Goal: Information Seeking & Learning: Find specific fact

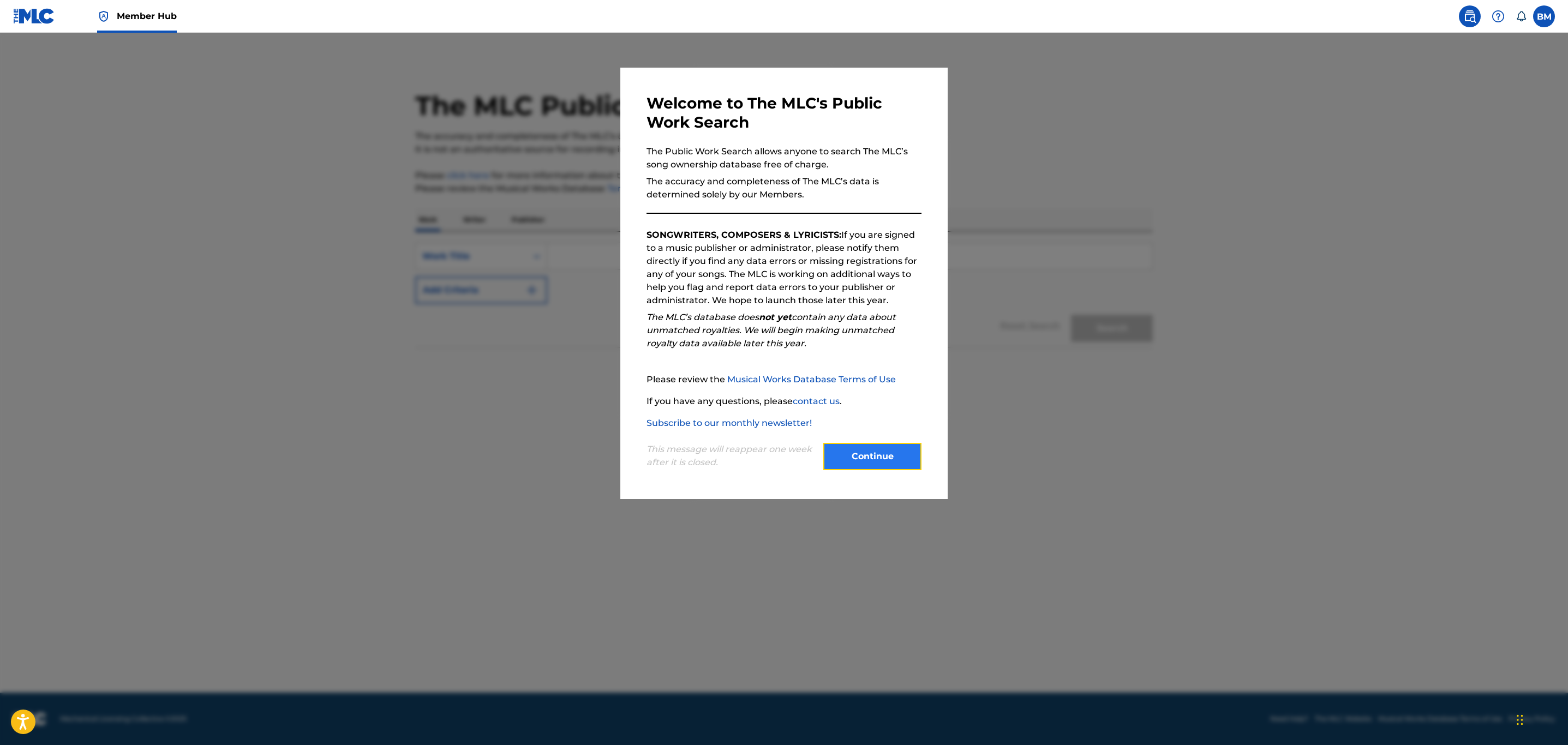
click at [855, 457] on button "Continue" at bounding box center [872, 456] width 98 height 27
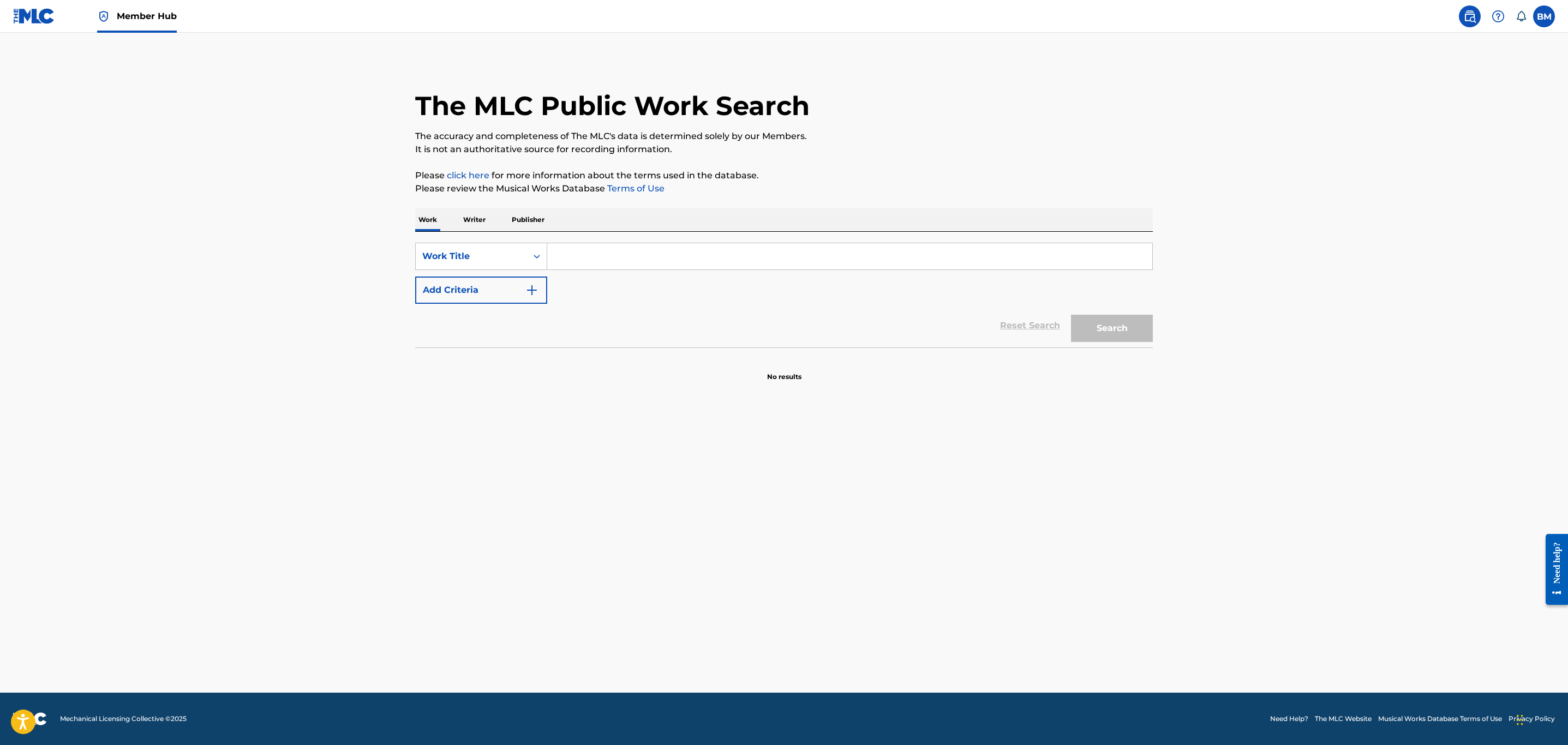
click at [563, 261] on input "Search Form" at bounding box center [850, 256] width 605 height 26
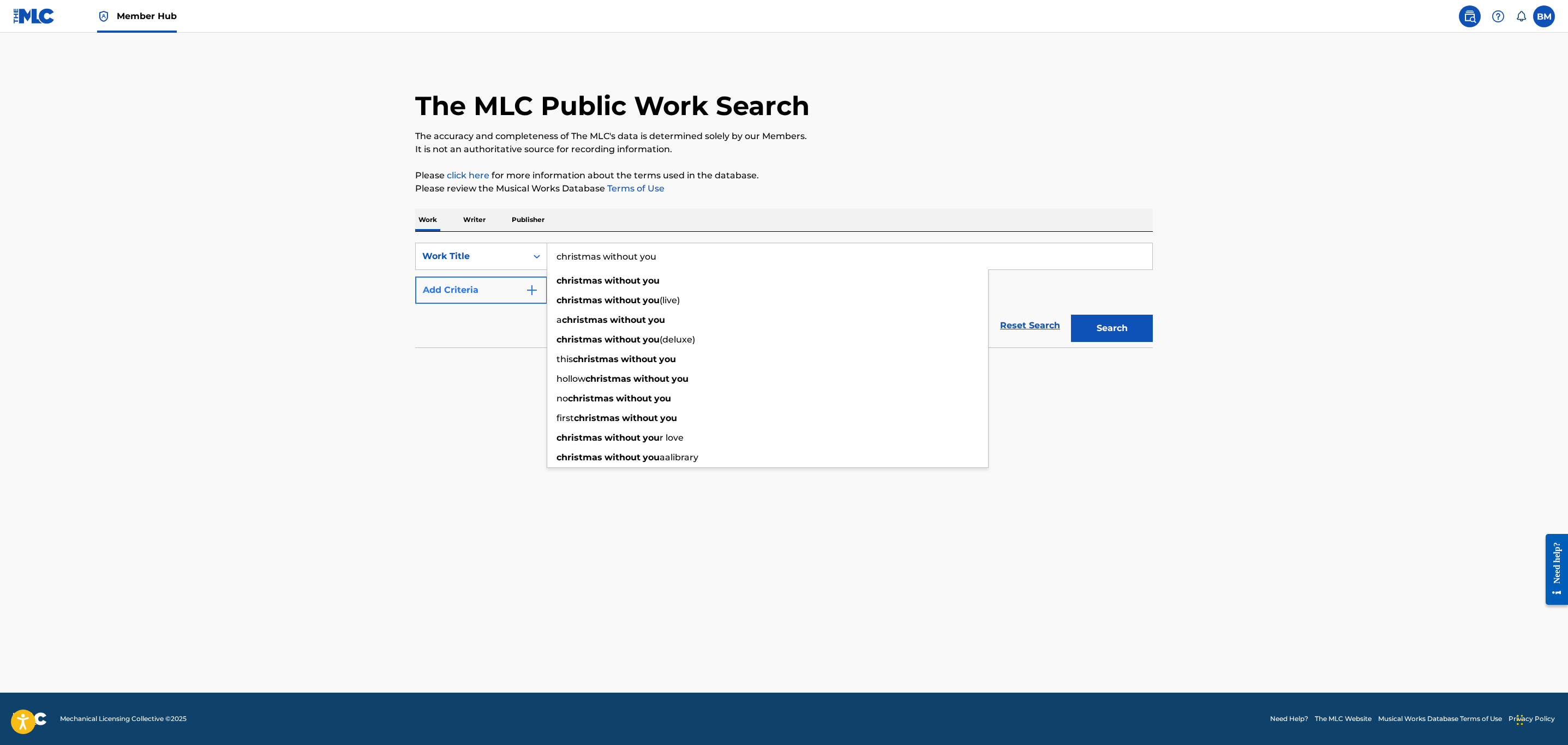
type input "christmas without you"
click at [505, 290] on button "Add Criteria" at bounding box center [481, 290] width 132 height 27
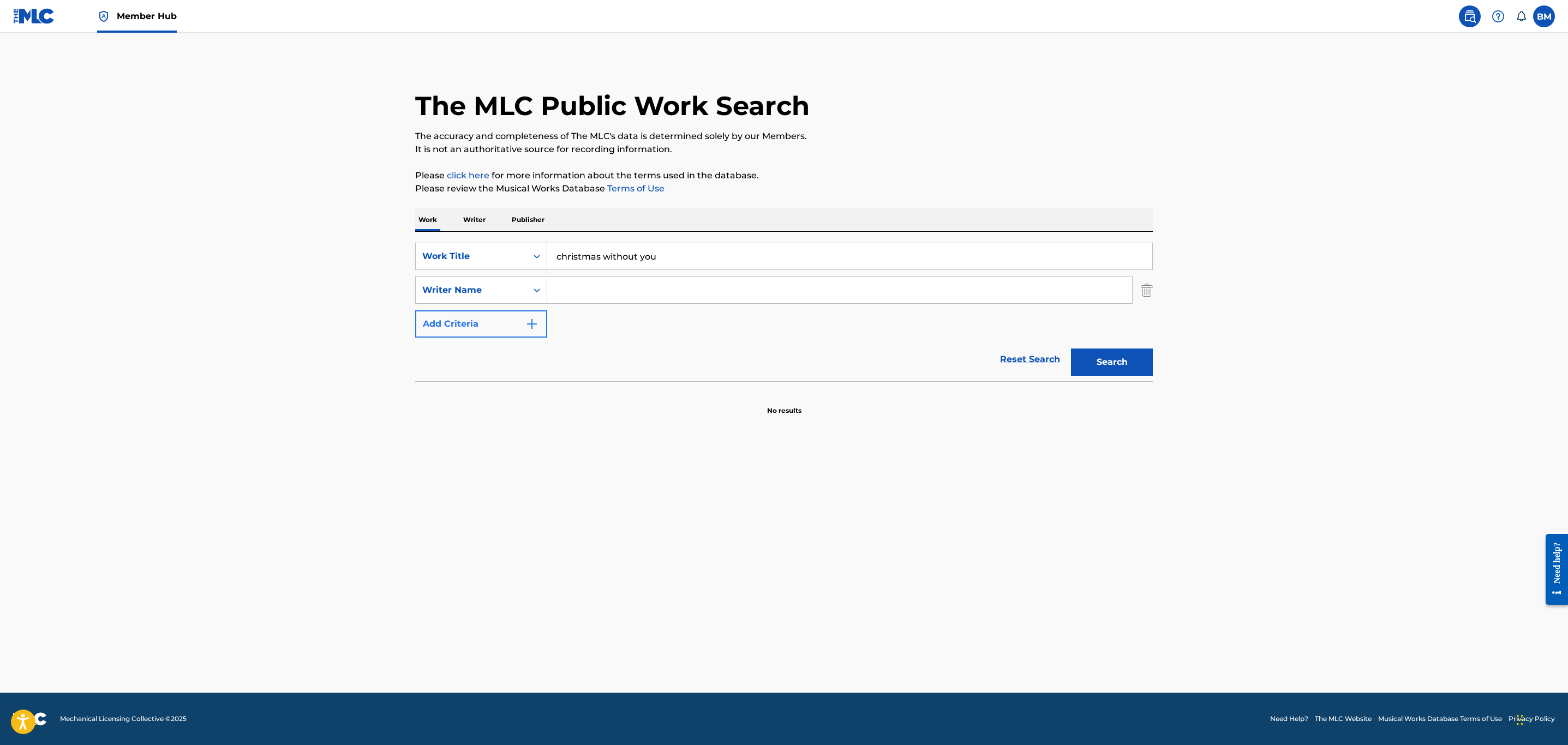
click at [581, 290] on input "Search Form" at bounding box center [839, 290] width 585 height 26
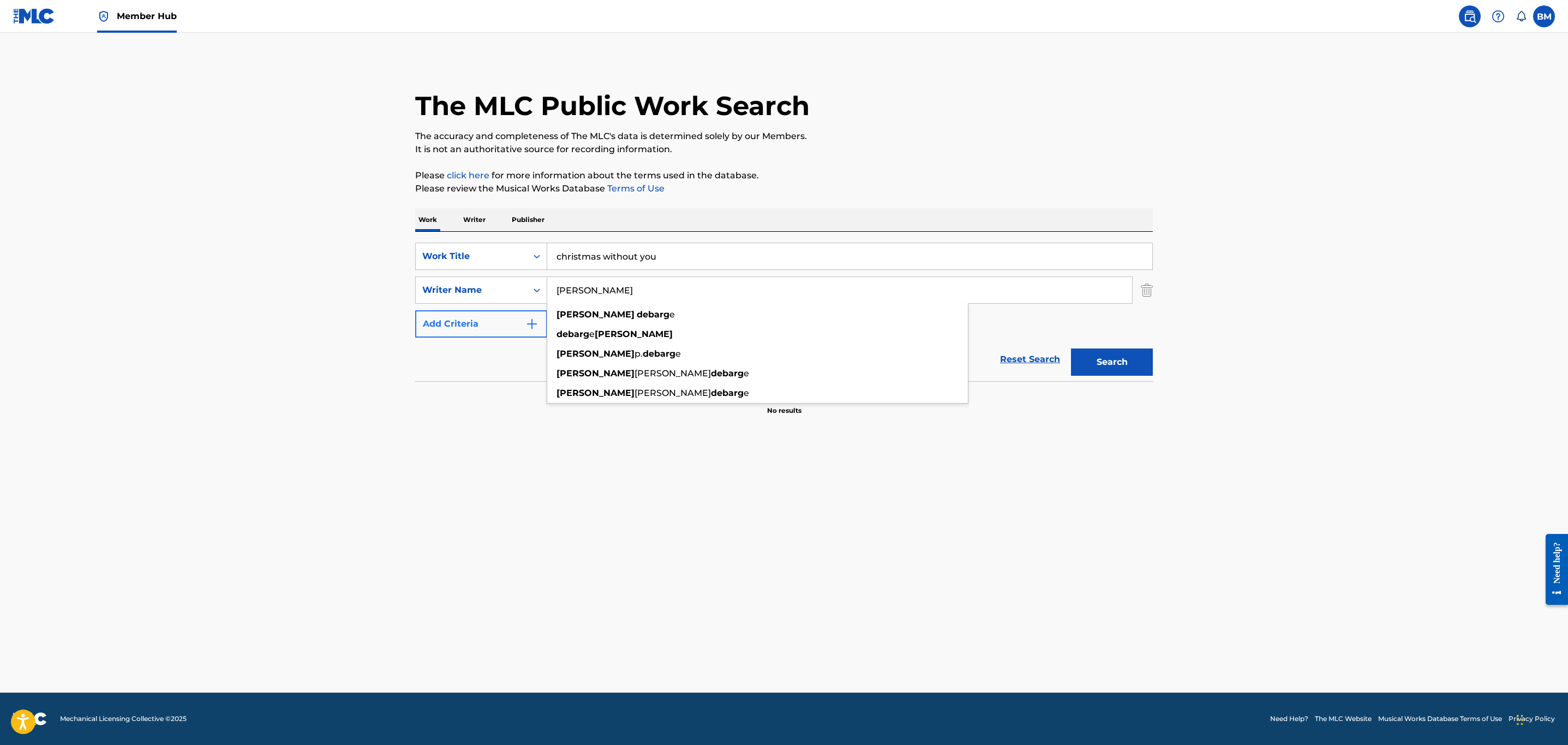
type input "eldra debarge"
click at [1071, 349] on button "Search" at bounding box center [1111, 362] width 82 height 27
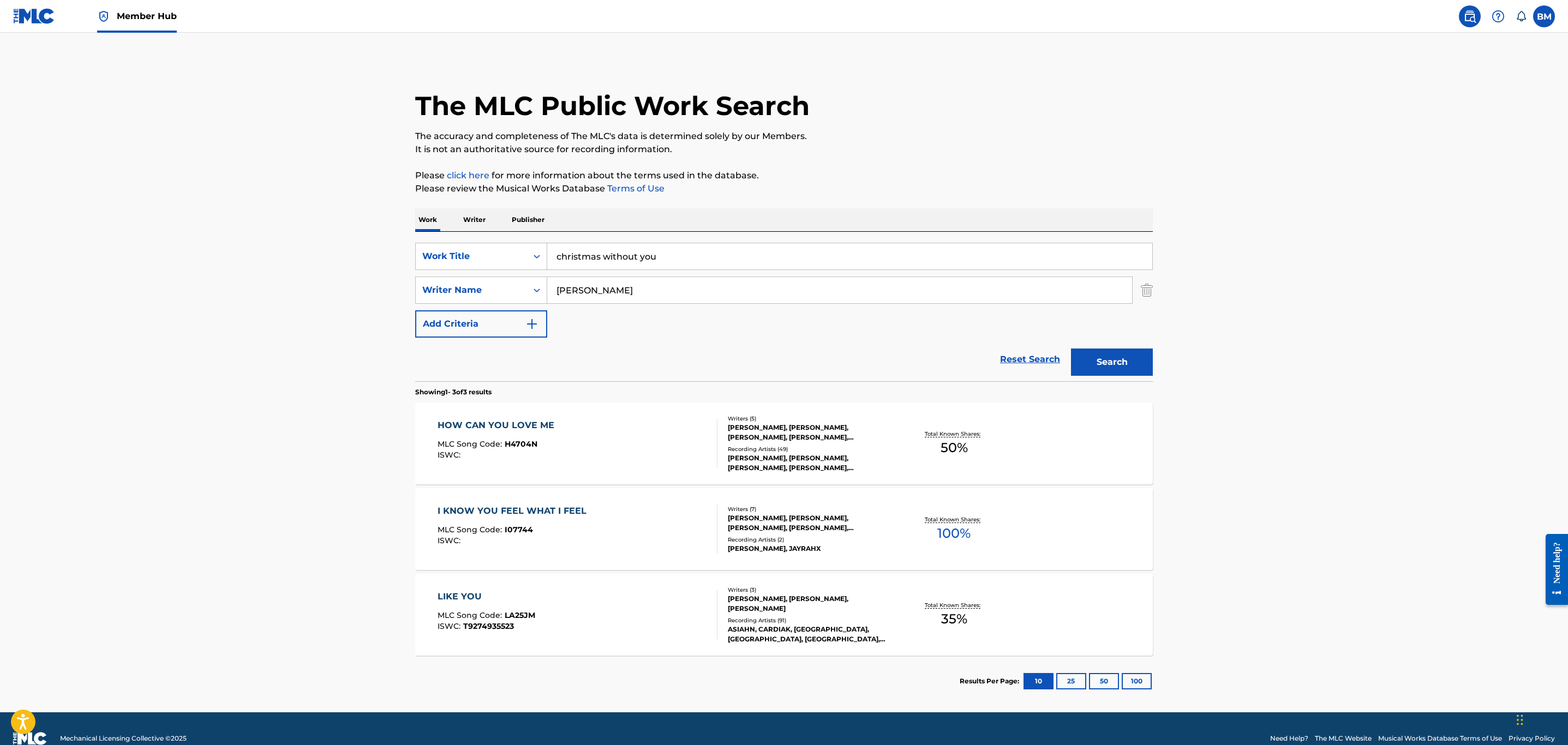
click at [644, 452] on div "HOW CAN YOU LOVE ME MLC Song Code : H4704N ISWC :" at bounding box center [578, 443] width 281 height 49
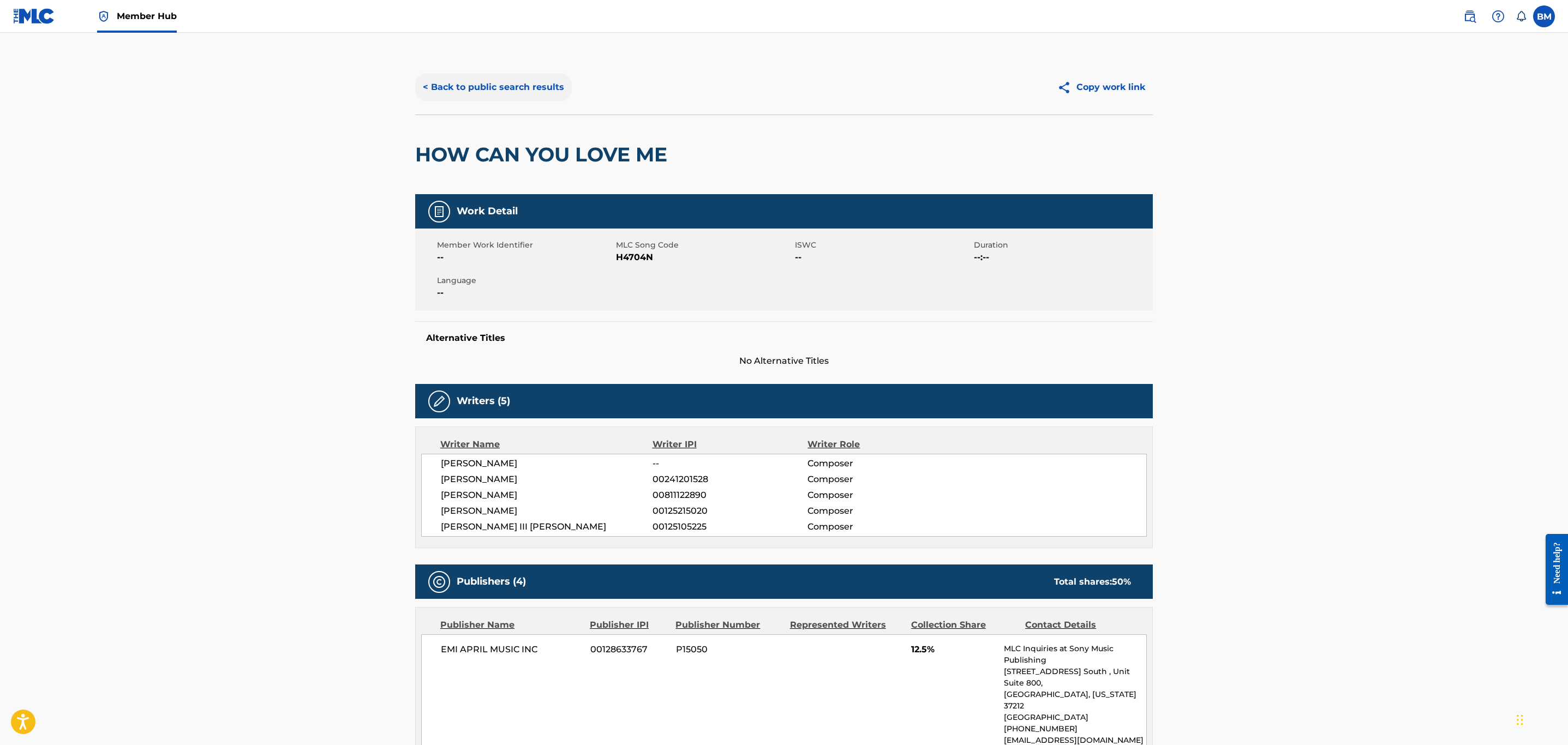
click at [492, 80] on button "< Back to public search results" at bounding box center [493, 87] width 156 height 27
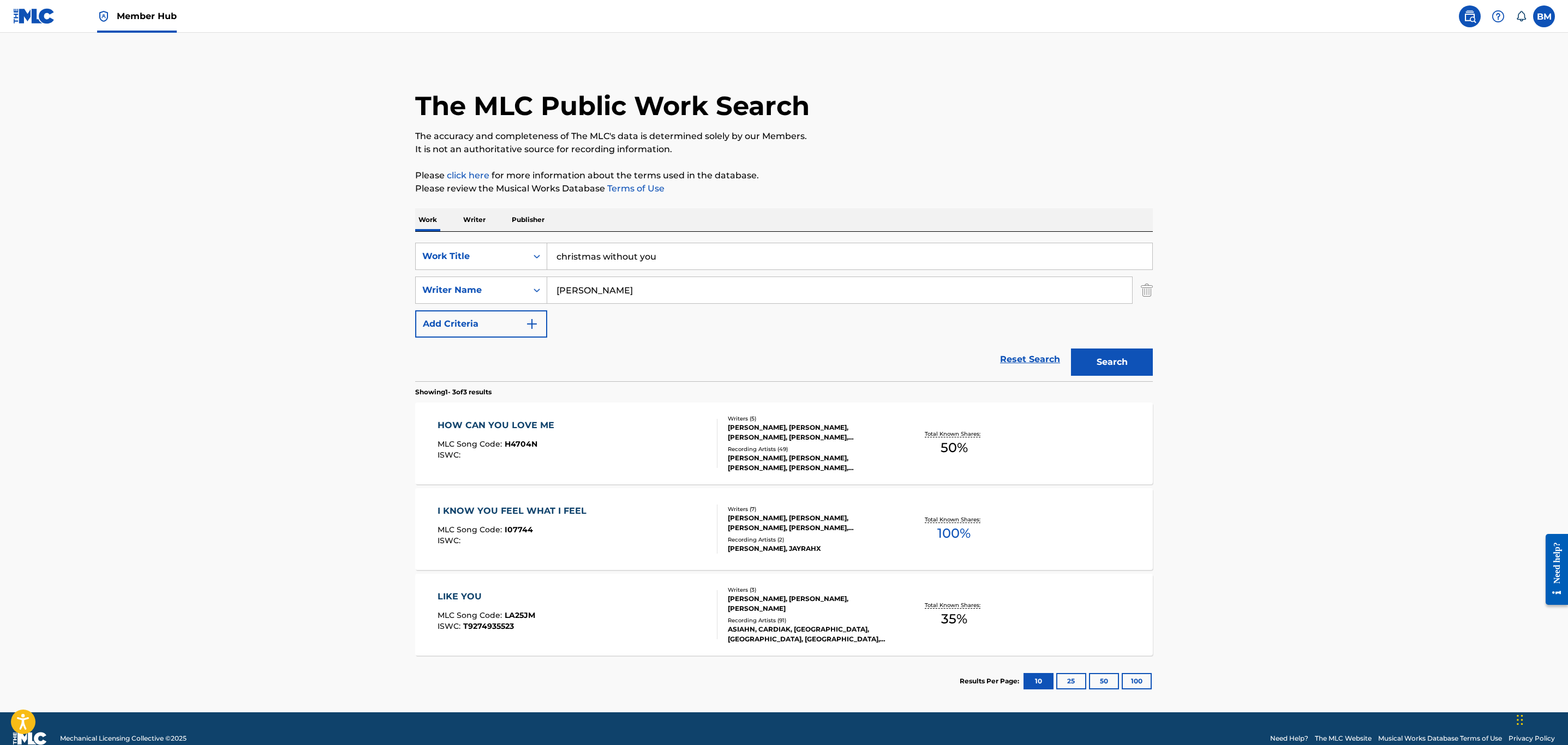
click at [471, 215] on p "Writer" at bounding box center [475, 220] width 29 height 23
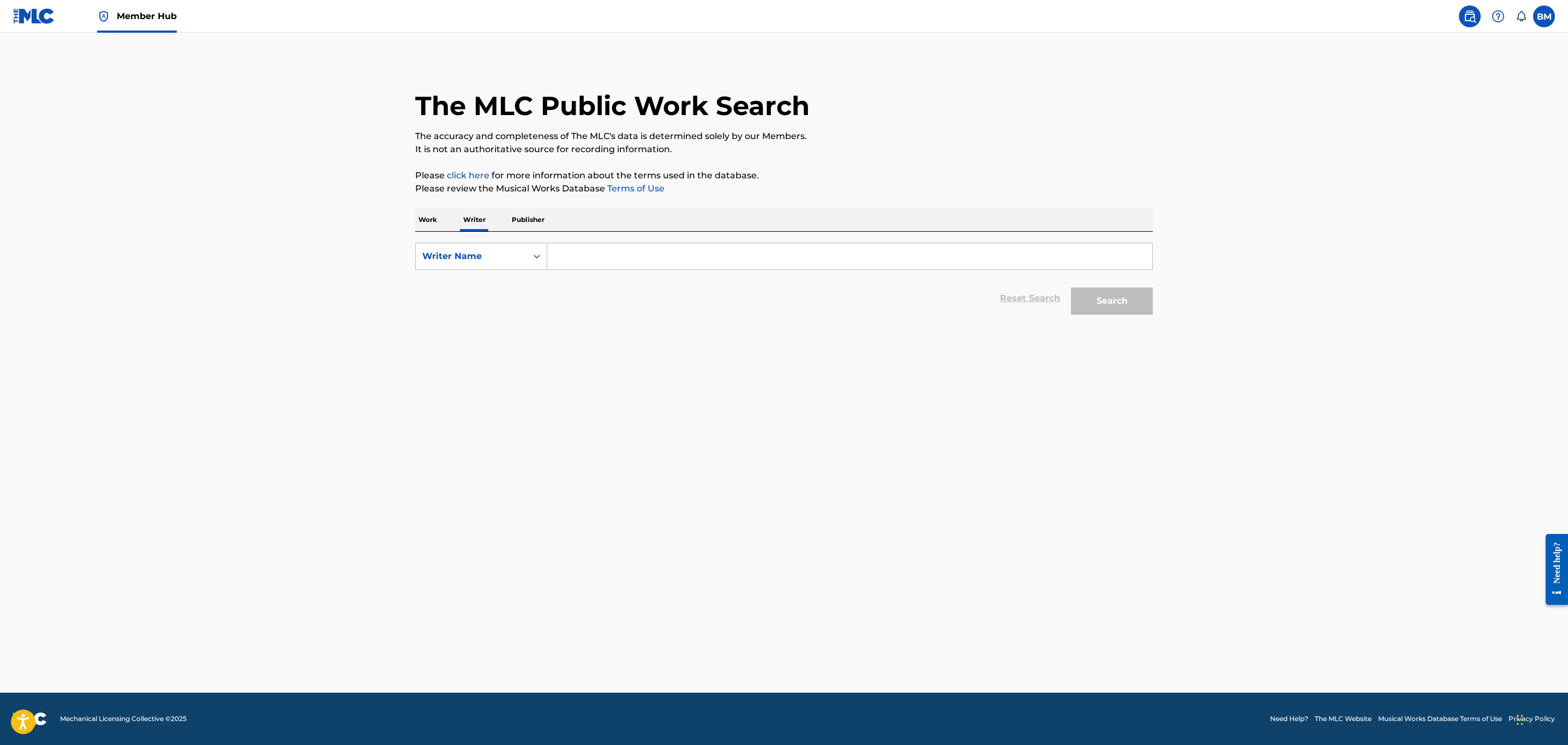
click at [659, 254] on input "Search Form" at bounding box center [850, 256] width 605 height 26
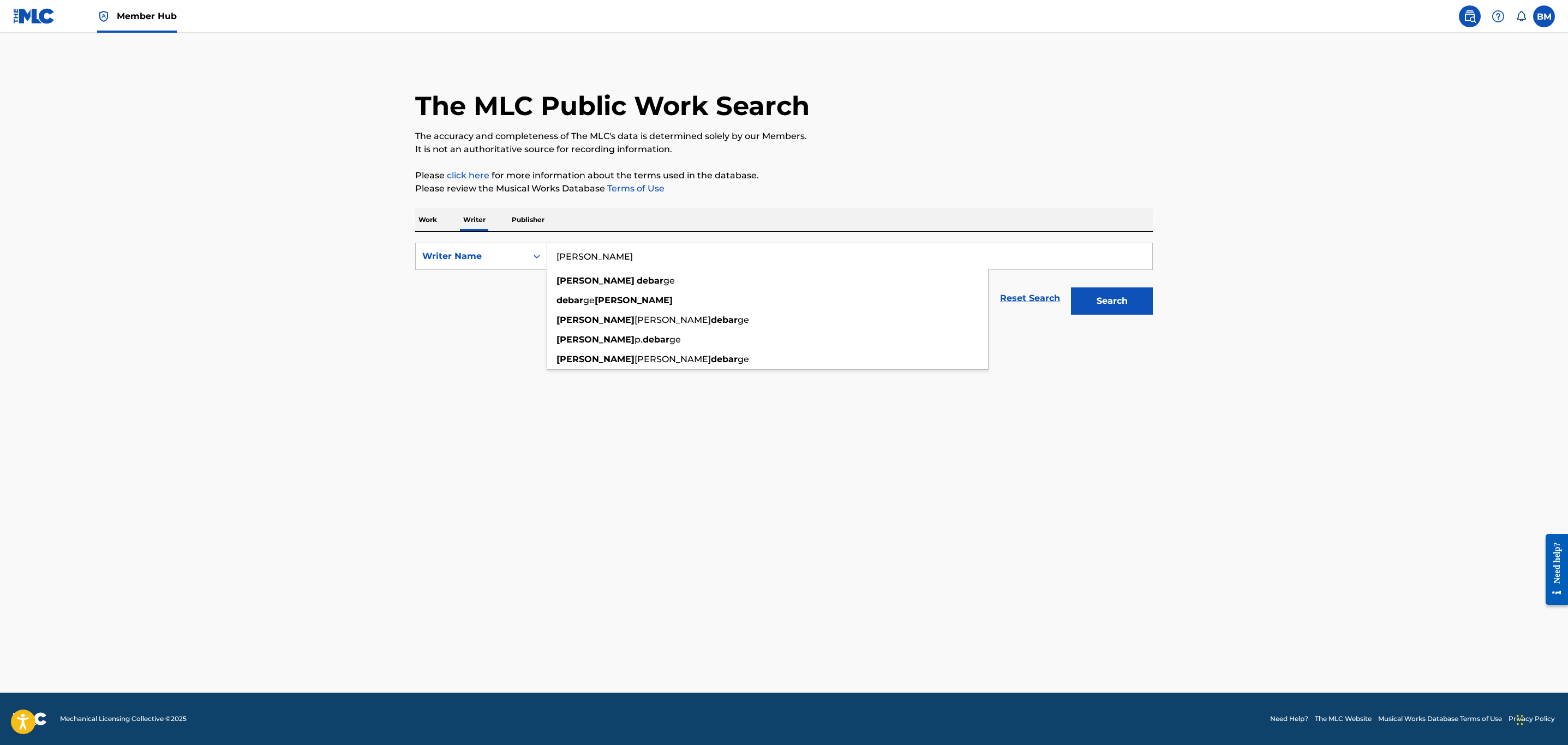
type input "eldra debarge"
click at [1071, 287] on button "Search" at bounding box center [1111, 301] width 82 height 27
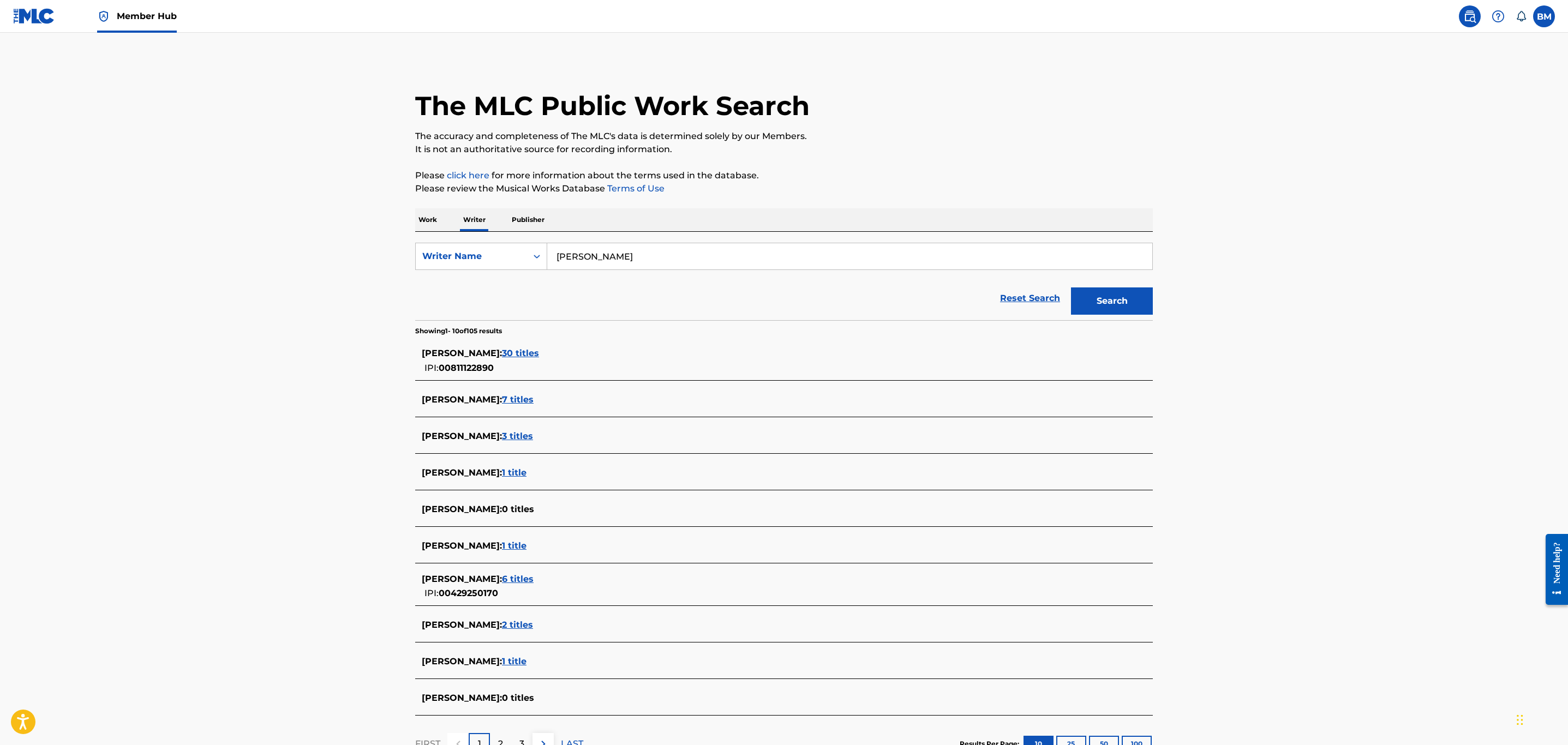
click at [535, 355] on span "30 titles" at bounding box center [520, 353] width 37 height 10
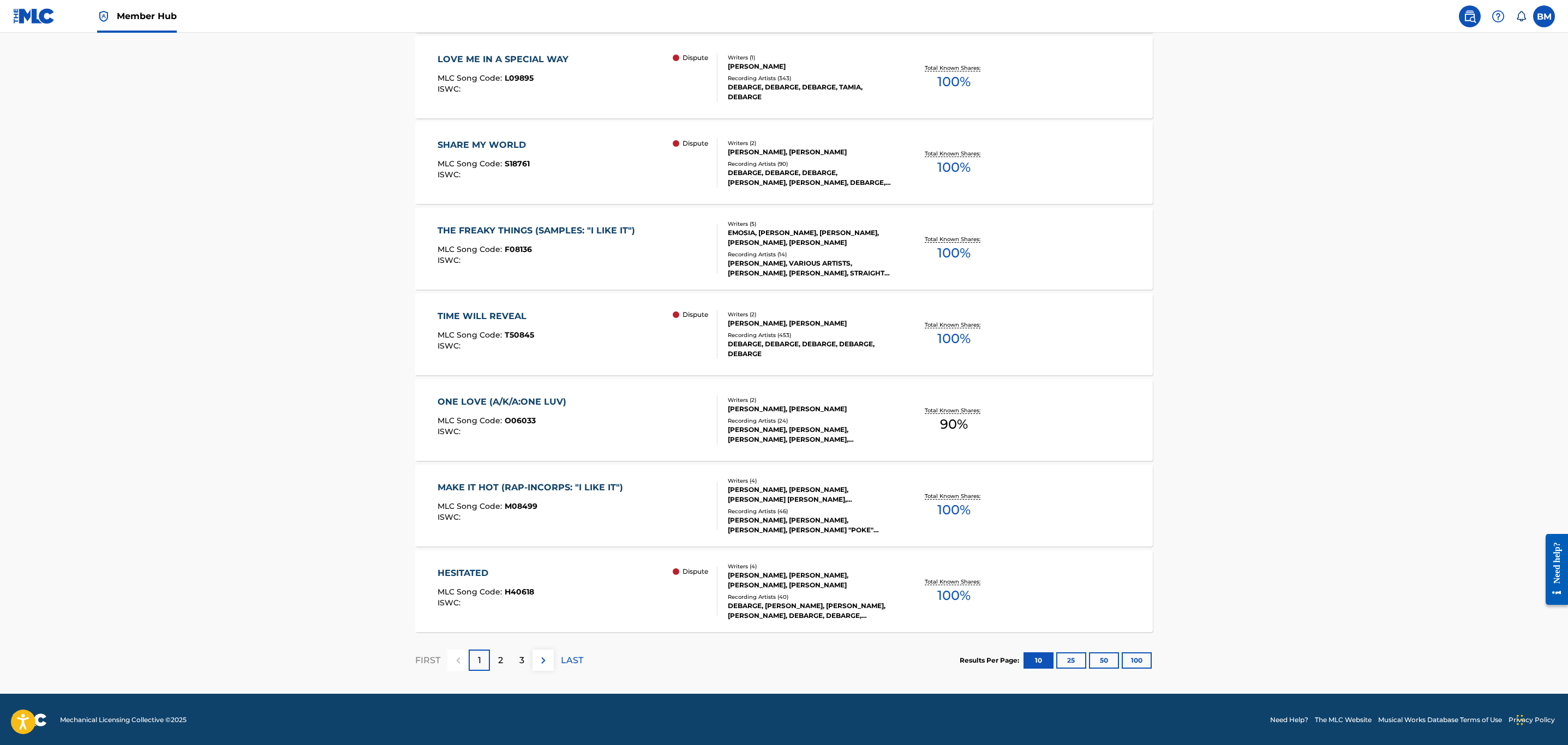
scroll to position [590, 0]
click at [1136, 656] on button "100" at bounding box center [1136, 660] width 30 height 16
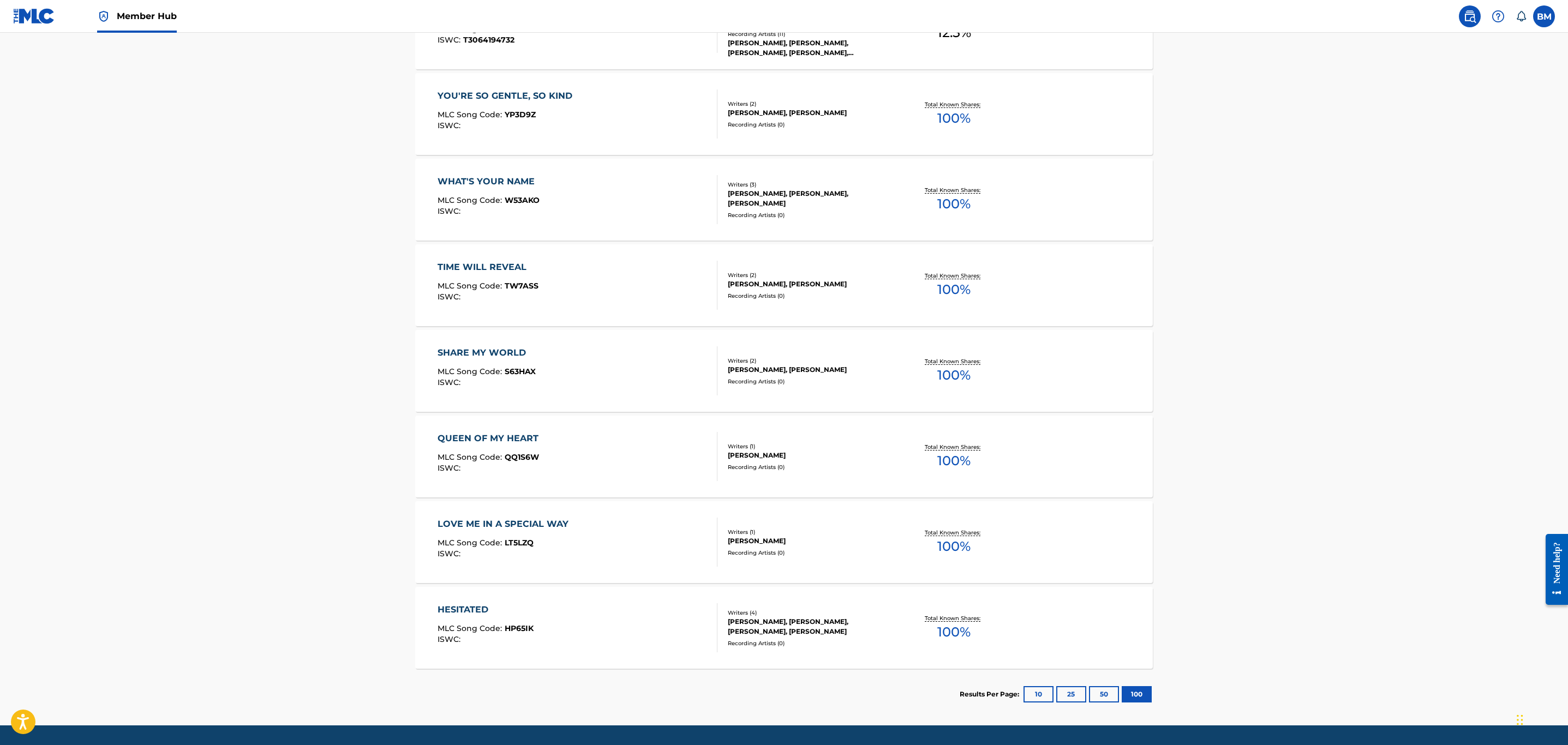
scroll to position [2292, 0]
